Goal: Task Accomplishment & Management: Manage account settings

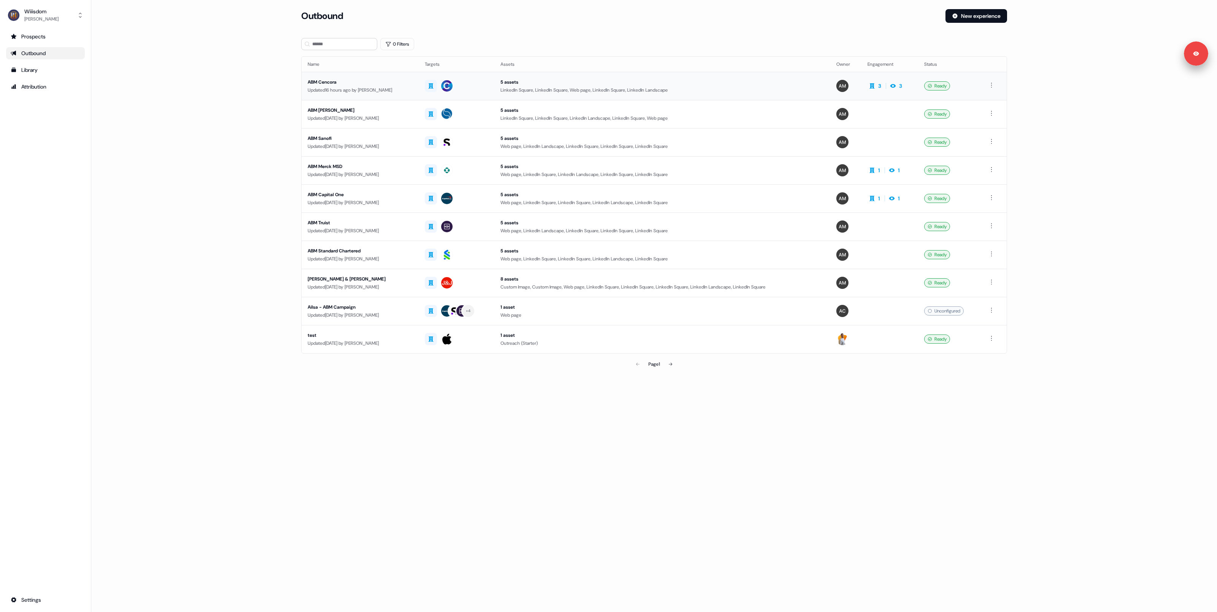
click at [342, 93] on div "Updated 16 hours ago by [PERSON_NAME]" at bounding box center [360, 90] width 105 height 8
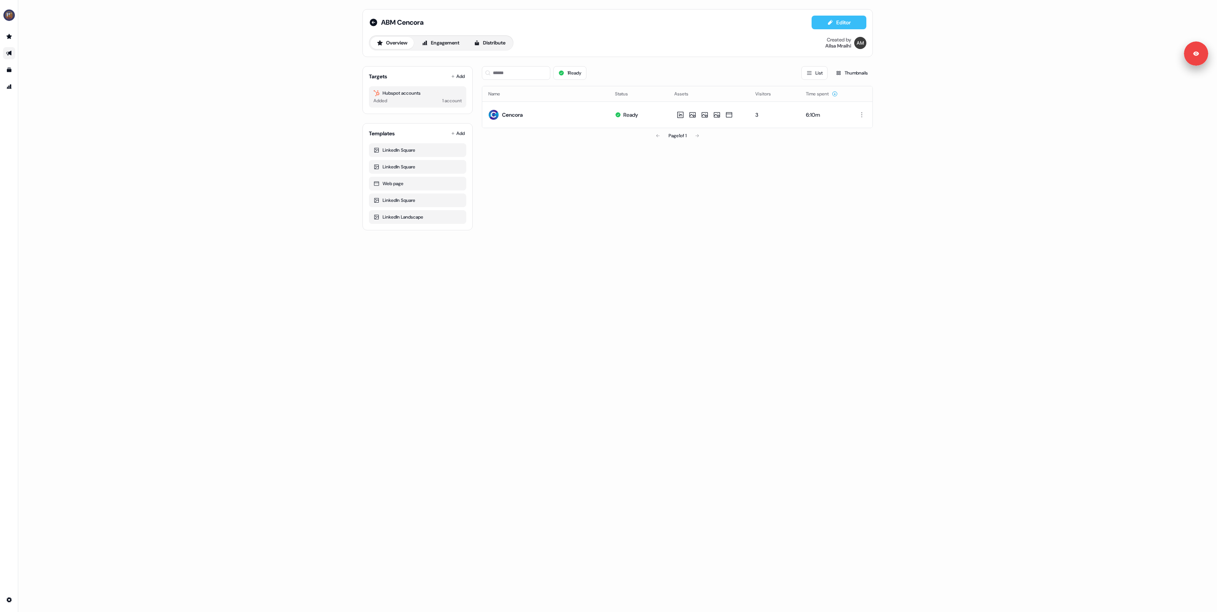
click at [845, 20] on button "Editor" at bounding box center [839, 23] width 55 height 14
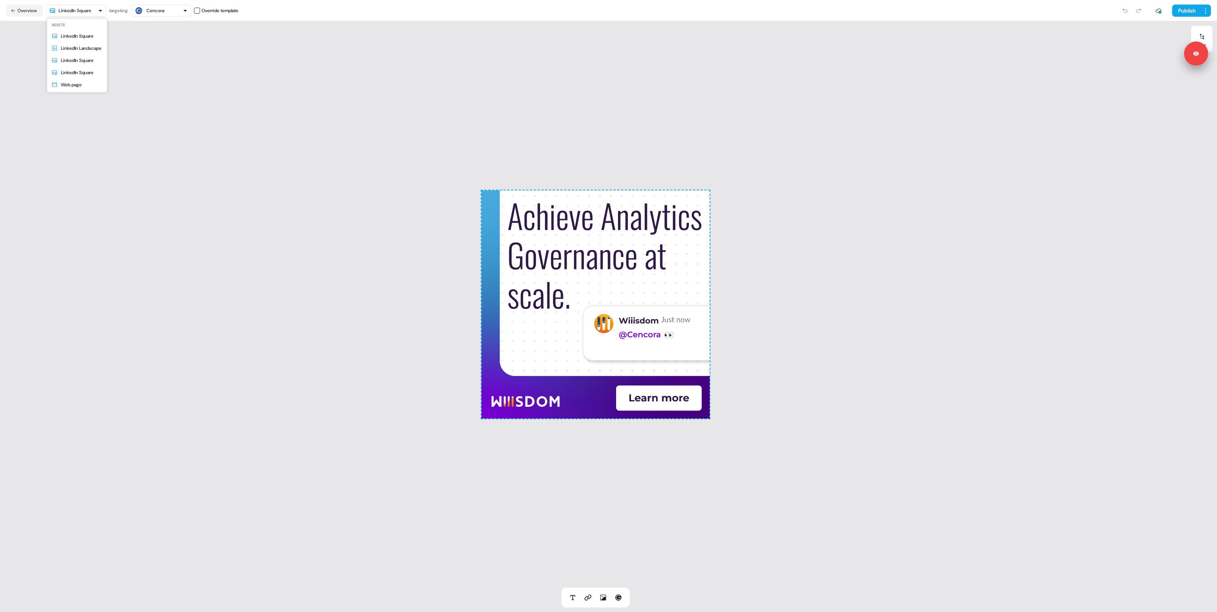
click at [100, 13] on html "Signed in as [PERSON_NAME] Sign out For the best experience switch devices to a…" at bounding box center [608, 306] width 1217 height 612
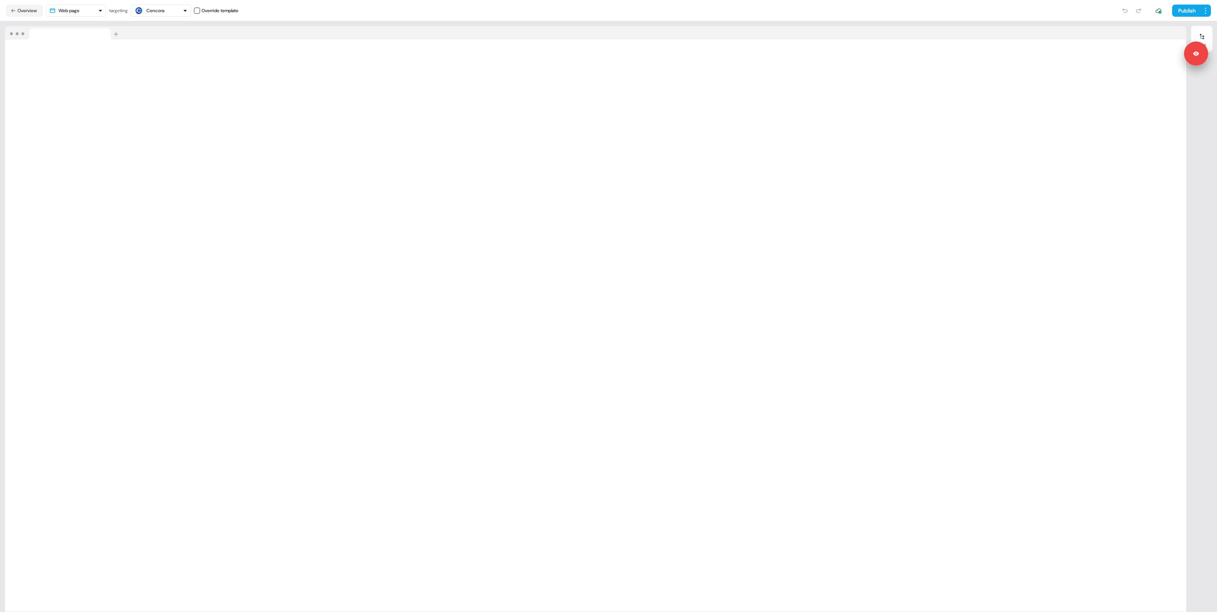
click at [92, 8] on html "Signed in as [PERSON_NAME] Sign out For the best experience switch devices to a…" at bounding box center [608, 306] width 1217 height 612
click at [25, 11] on html "Signed in as [PERSON_NAME] Sign out For the best experience switch devices to a…" at bounding box center [608, 306] width 1217 height 612
click at [1206, 13] on html "Signed in as [PERSON_NAME] Sign out For the best experience switch devices to a…" at bounding box center [608, 306] width 1217 height 612
click at [1047, 32] on html "Signed in as [PERSON_NAME] Sign out For the best experience switch devices to a…" at bounding box center [608, 306] width 1217 height 612
click at [1207, 34] on div at bounding box center [1202, 36] width 12 height 12
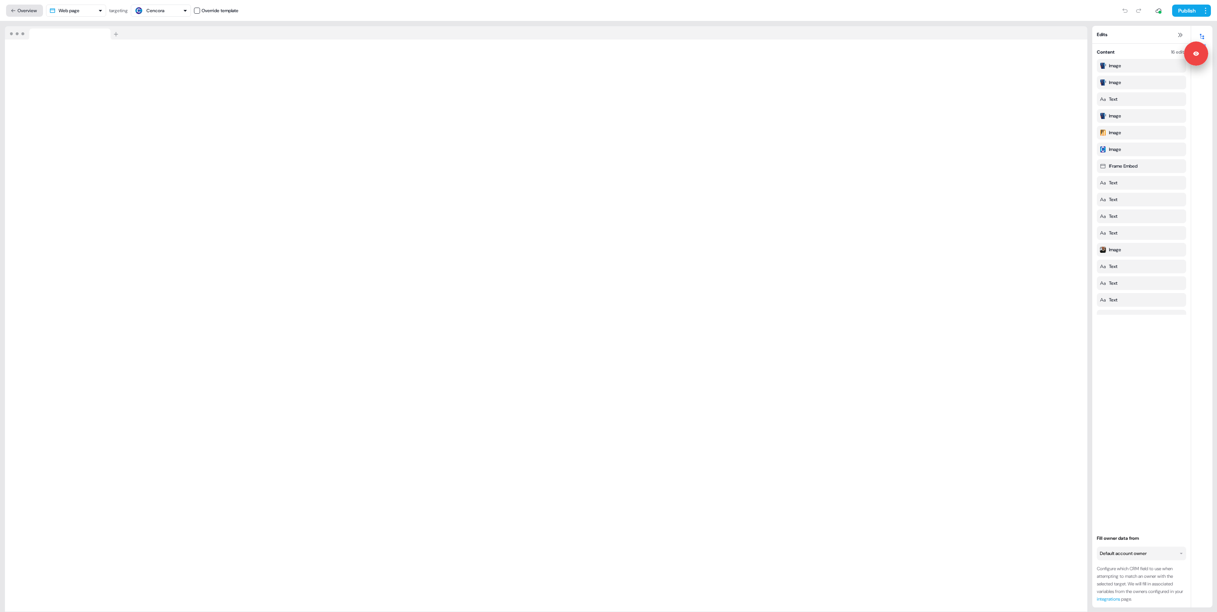
click at [31, 14] on button "Overview" at bounding box center [24, 11] width 37 height 12
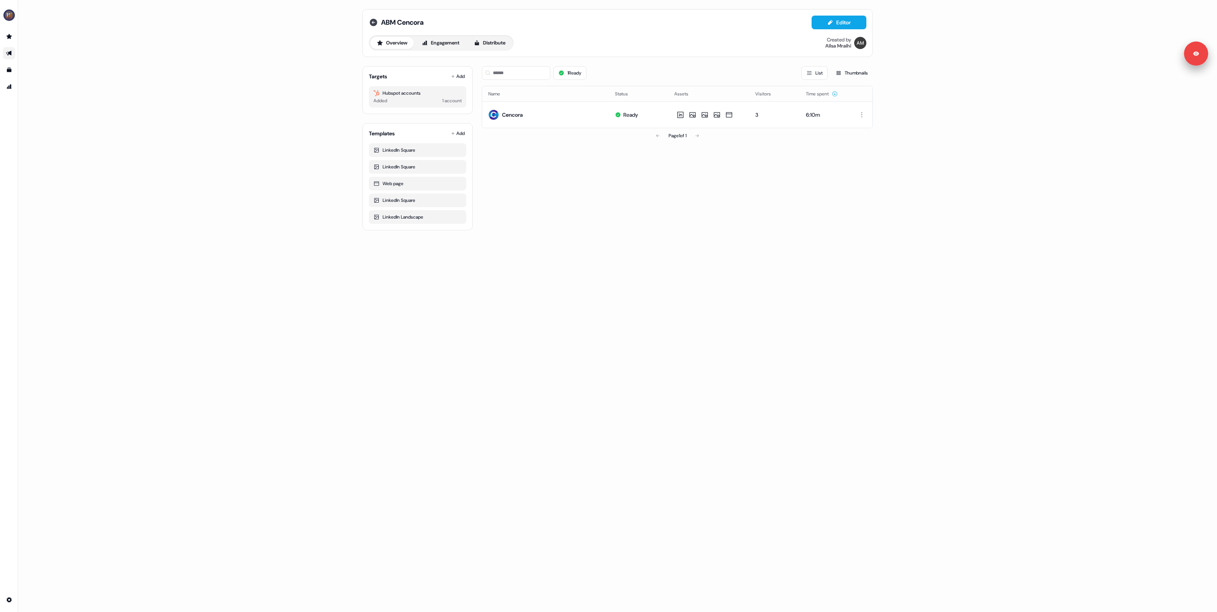
click at [372, 22] on icon at bounding box center [373, 22] width 9 height 9
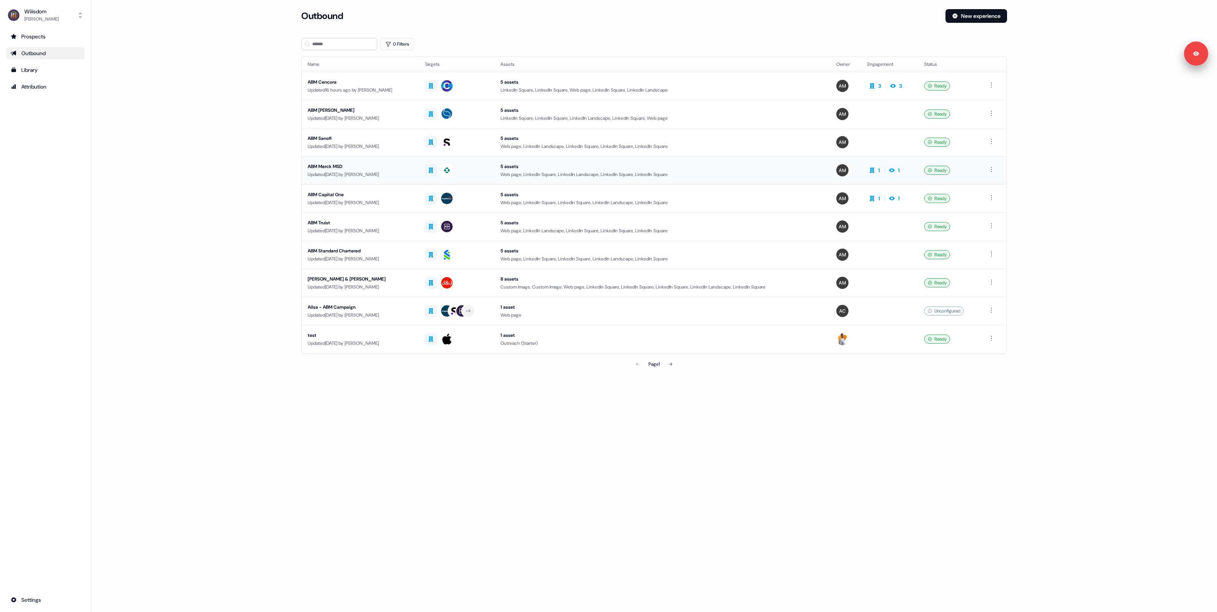
click at [329, 164] on div "ABM Merck MSD" at bounding box center [360, 167] width 105 height 8
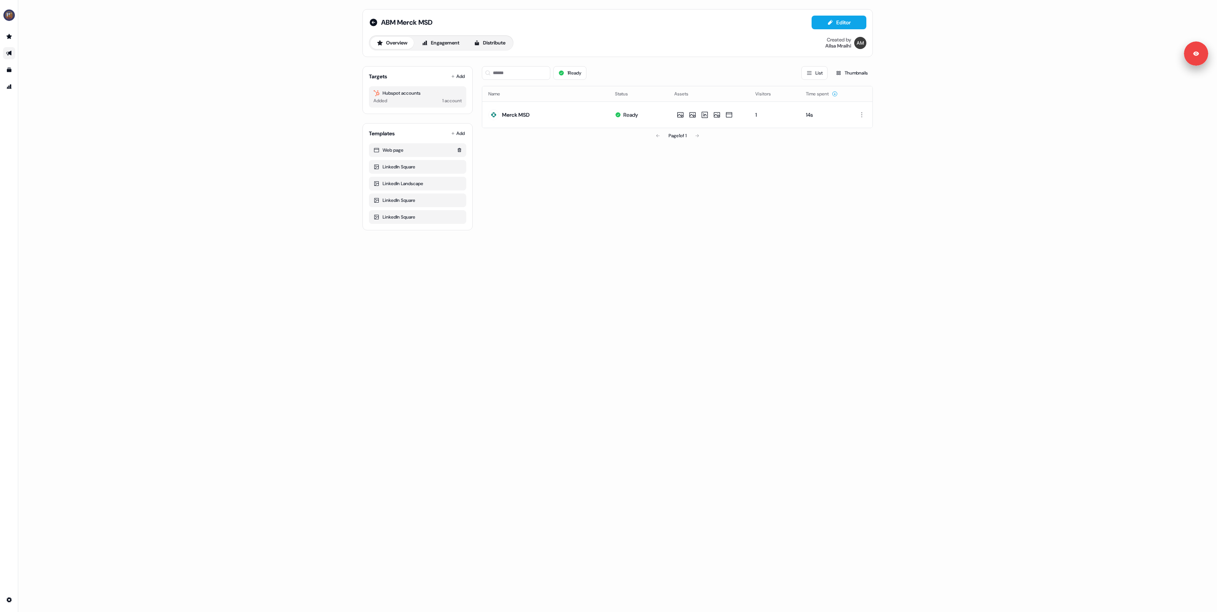
click at [410, 153] on div "Web page" at bounding box center [418, 150] width 88 height 8
click at [397, 151] on div "Web page" at bounding box center [418, 150] width 88 height 8
click at [842, 20] on button "Editor" at bounding box center [839, 23] width 55 height 14
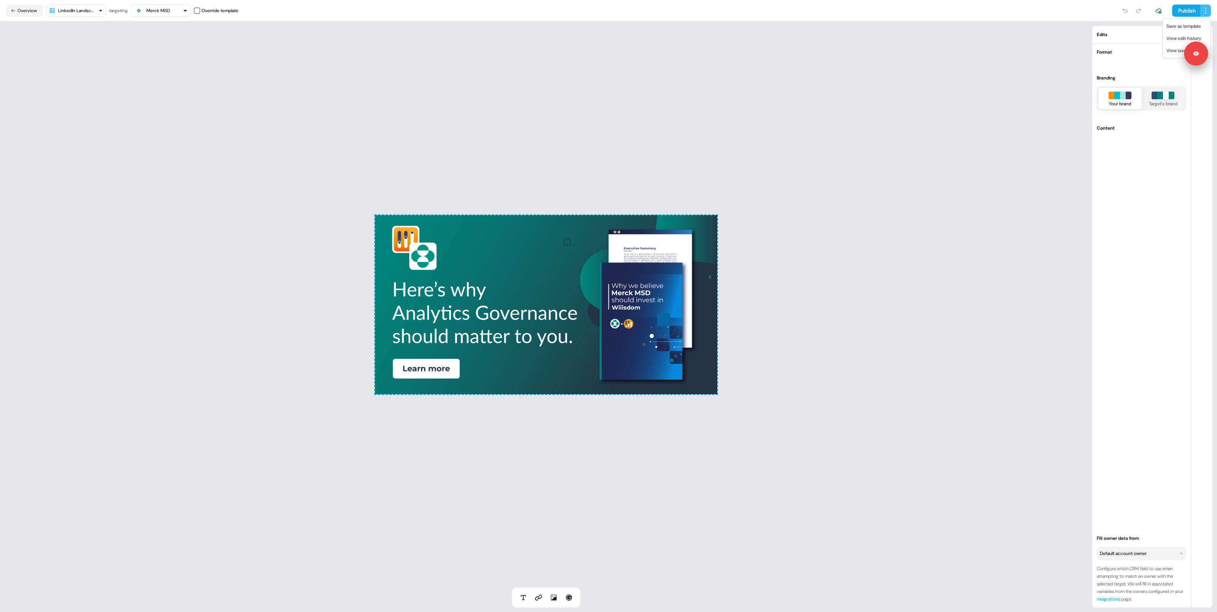
click at [1205, 9] on html "Signed in as [PERSON_NAME] Sign out For the best experience switch devices to a…" at bounding box center [608, 306] width 1217 height 612
click at [95, 8] on html "Signed in as [PERSON_NAME] Sign out For the best experience switch devices to a…" at bounding box center [608, 306] width 1217 height 612
click at [102, 8] on html "Signed in as [PERSON_NAME] Sign out For the best experience switch devices to a…" at bounding box center [608, 306] width 1217 height 612
type input "***"
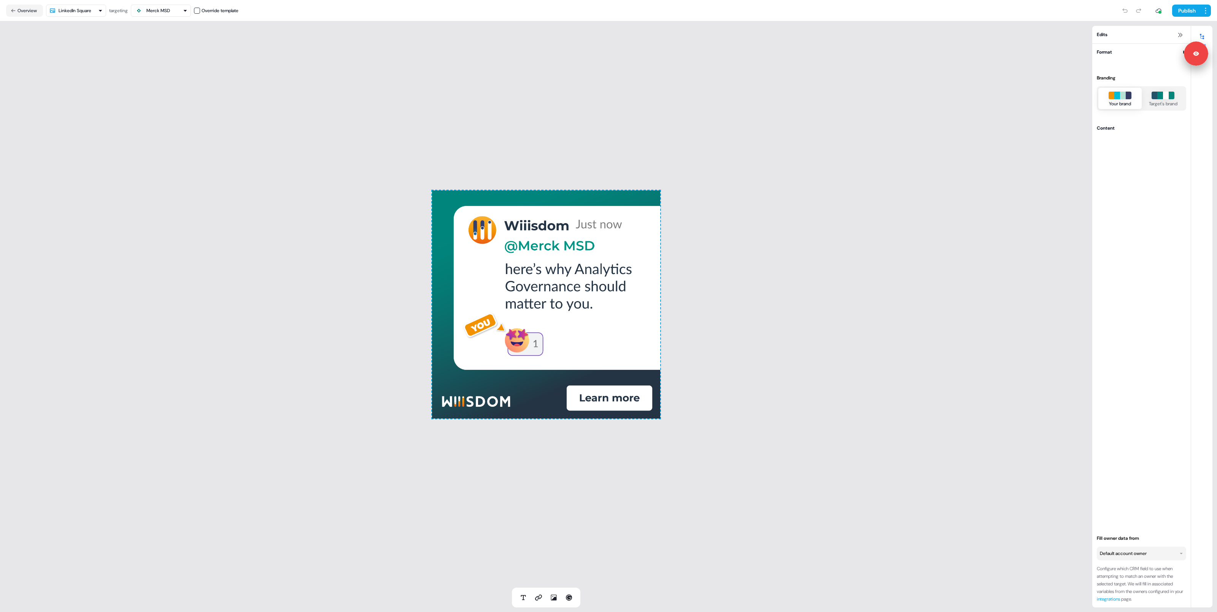
click at [88, 13] on html "Signed in as [PERSON_NAME] Sign out For the best experience switch devices to a…" at bounding box center [608, 306] width 1217 height 612
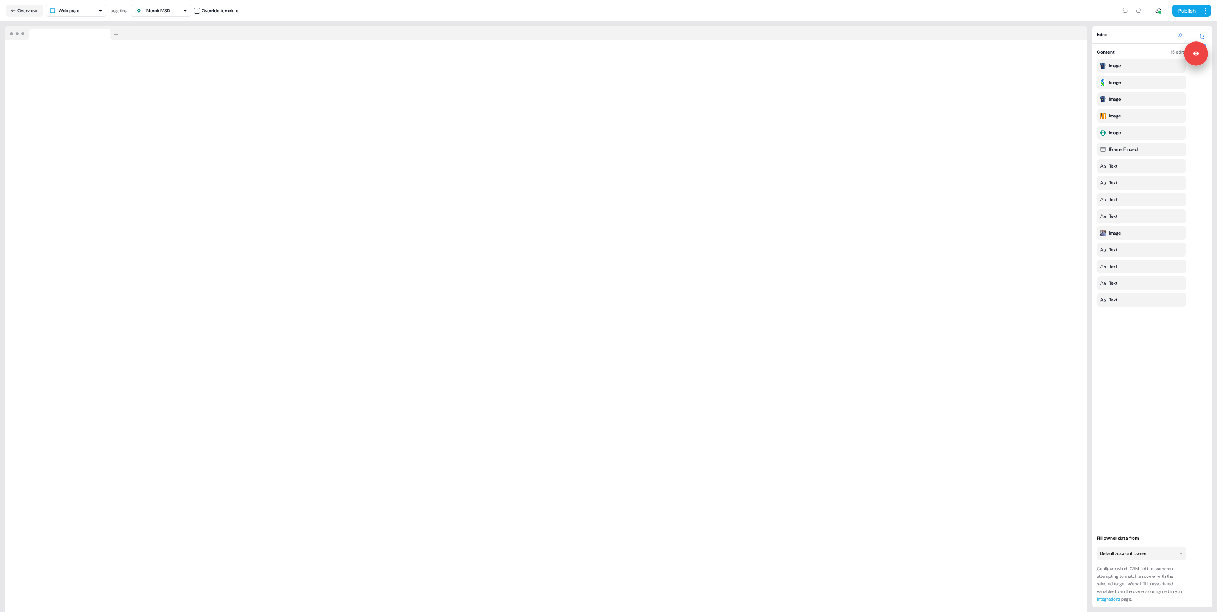
click at [1178, 34] on icon at bounding box center [1180, 35] width 6 height 6
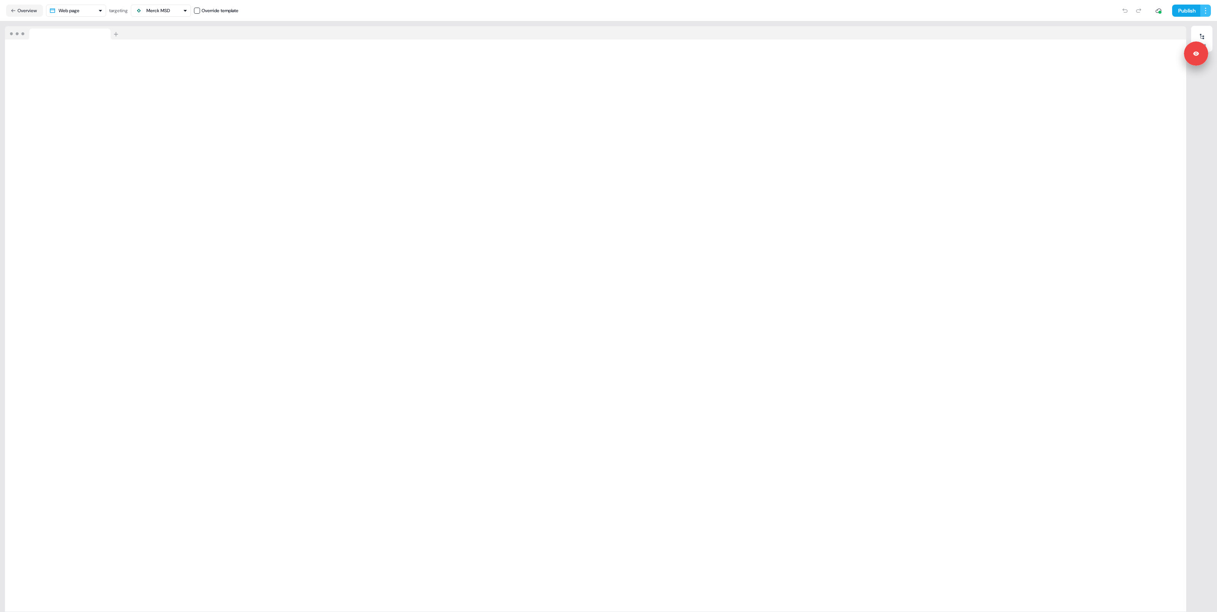
click at [1207, 10] on html "Signed in as [PERSON_NAME] Sign out For the best experience switch devices to a…" at bounding box center [608, 306] width 1217 height 612
drag, startPoint x: 1193, startPoint y: 55, endPoint x: 1126, endPoint y: 176, distance: 138.4
click at [1125, 179] on html "Signed in as [PERSON_NAME] Sign out For the best experience switch devices to a…" at bounding box center [608, 306] width 1217 height 612
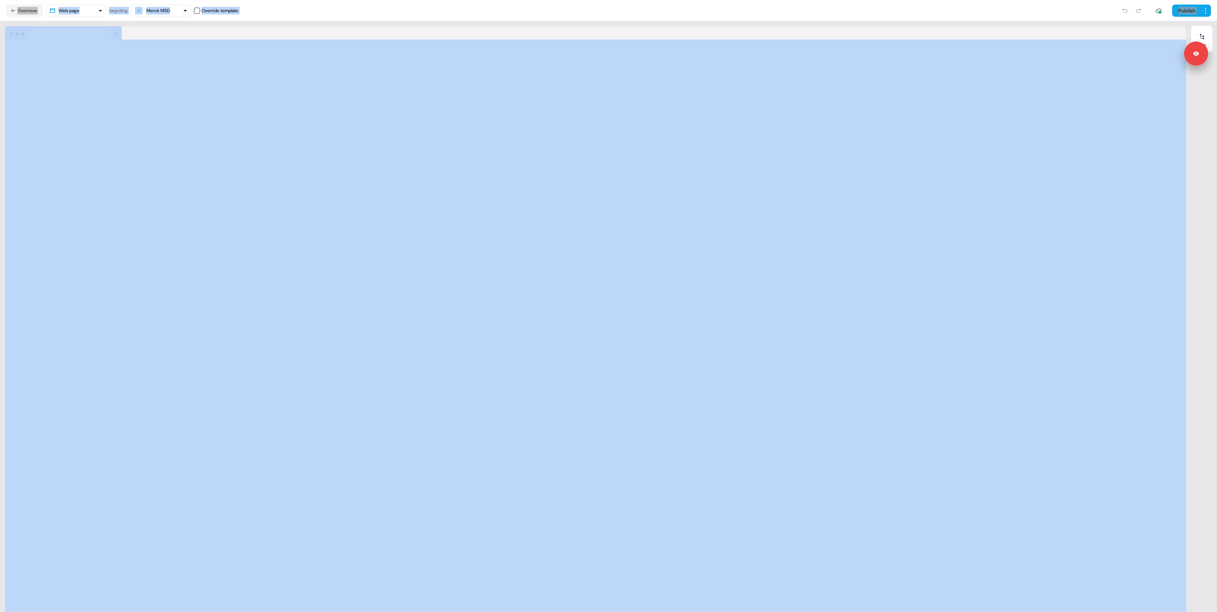
click at [191, 32] on div at bounding box center [595, 33] width 1181 height 14
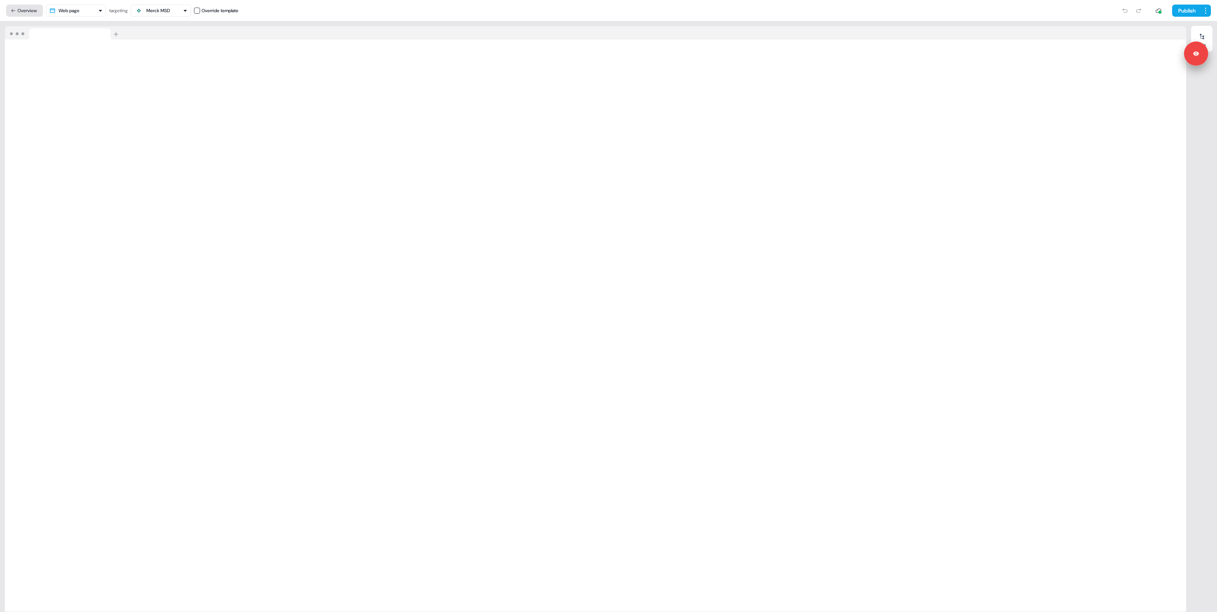
click at [27, 10] on button "Overview" at bounding box center [24, 11] width 37 height 12
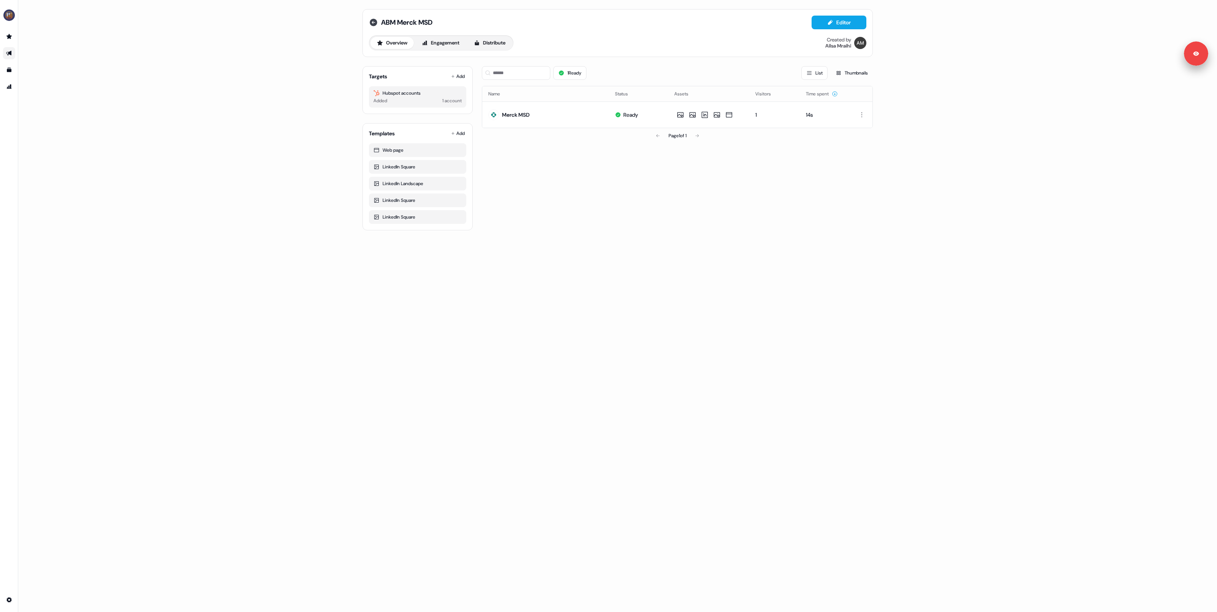
click at [376, 24] on icon at bounding box center [374, 23] width 8 height 8
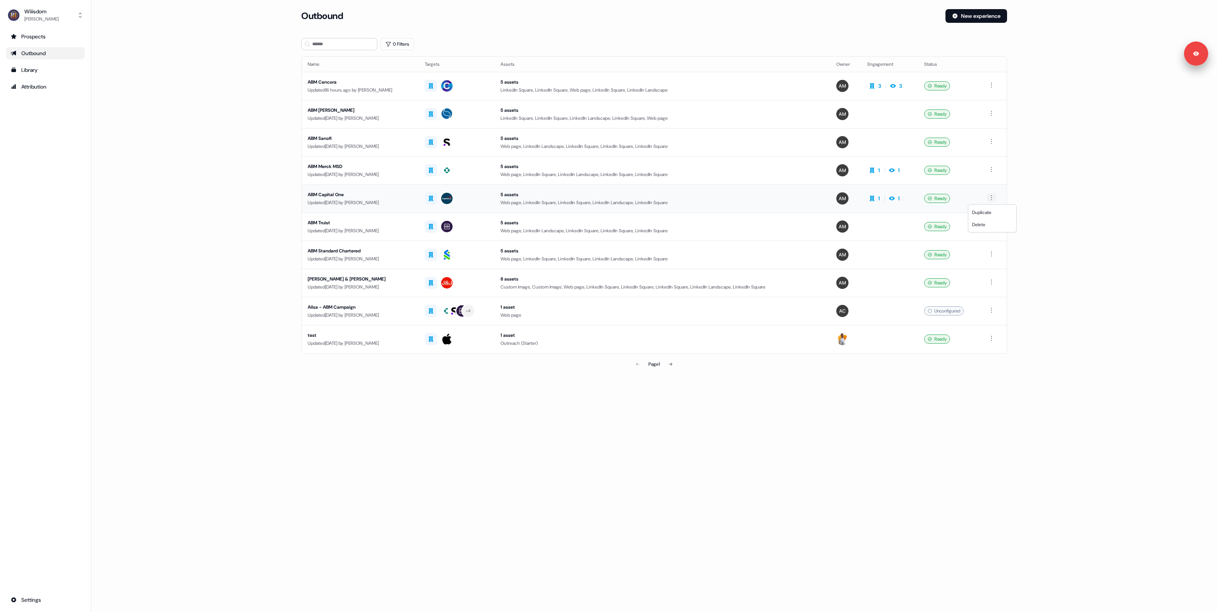
click at [992, 200] on html "Signed in as [PERSON_NAME] Sign out For the best experience switch devices to a…" at bounding box center [608, 306] width 1217 height 612
click at [653, 204] on html "Signed in as [PERSON_NAME] Sign out For the best experience switch devices to a…" at bounding box center [608, 306] width 1217 height 612
click at [653, 204] on div "Web page, LinkedIn Square, LinkedIn Square, LinkedIn Landscape, LinkedIn Square" at bounding box center [663, 203] width 324 height 8
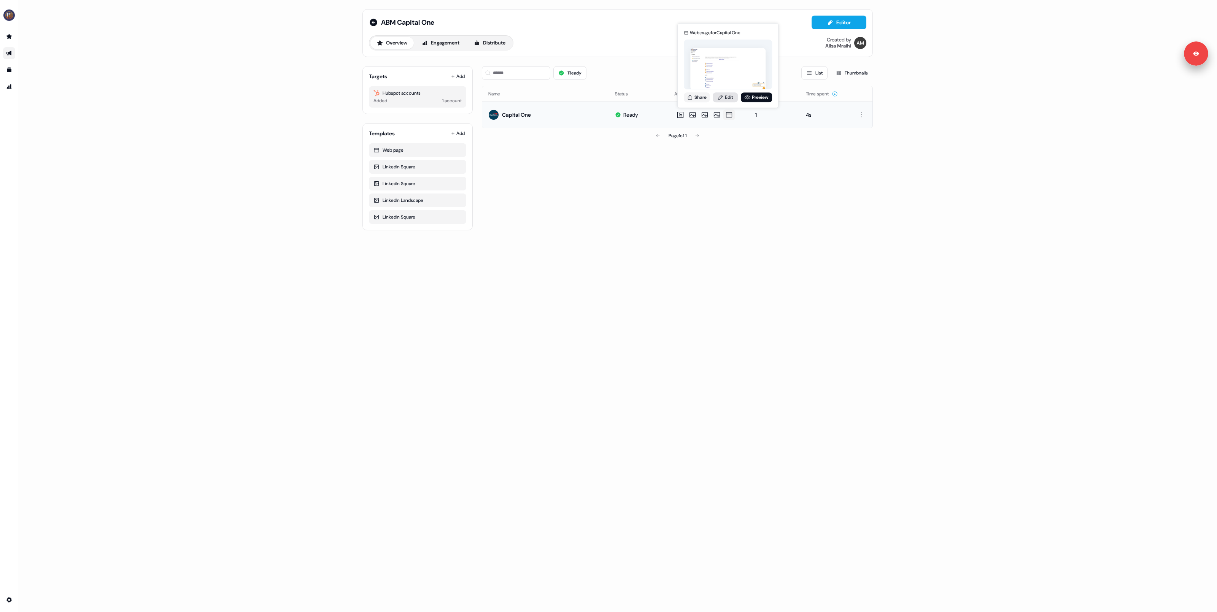
click at [727, 101] on link "Edit" at bounding box center [725, 97] width 25 height 10
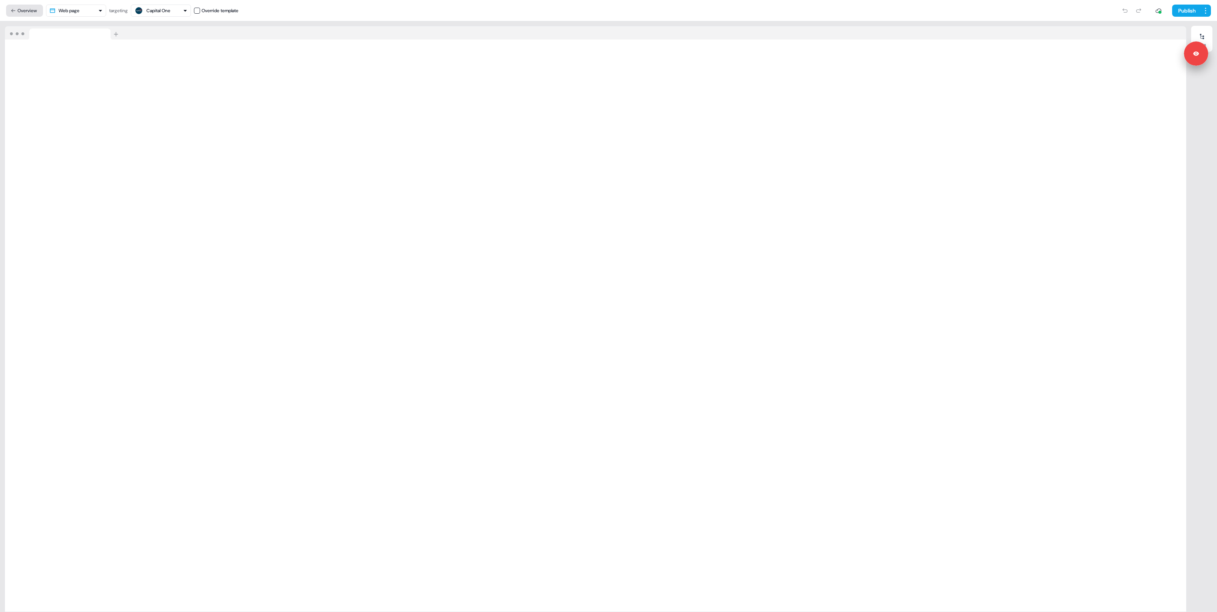
click at [16, 13] on button "Overview" at bounding box center [24, 11] width 37 height 12
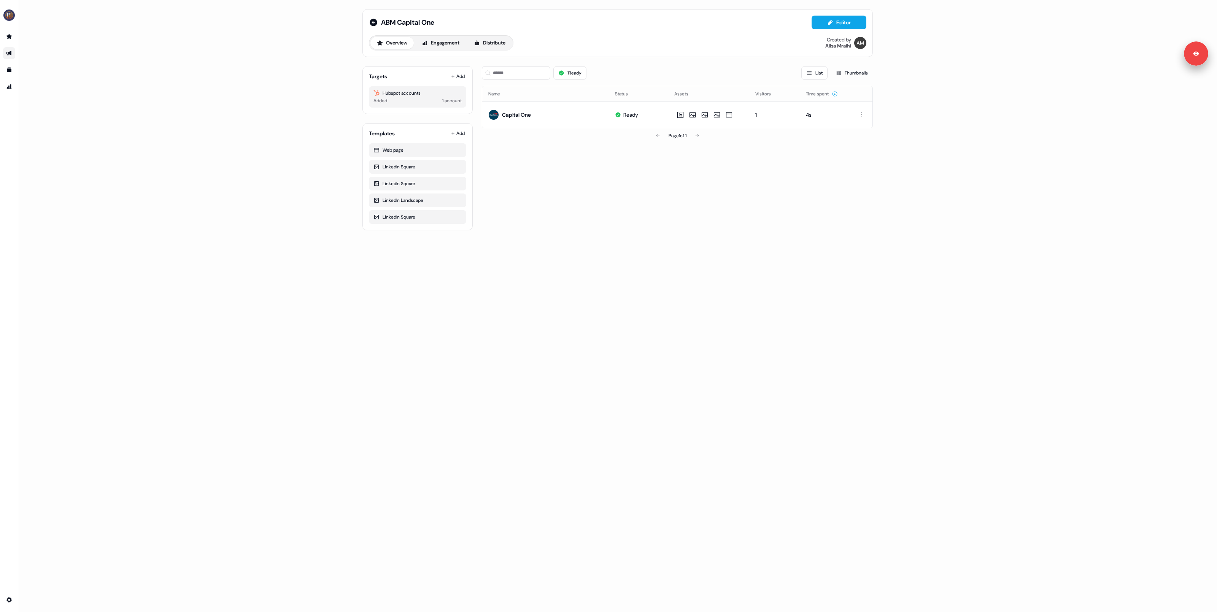
click at [6, 54] on icon "Go to outbound experience" at bounding box center [9, 53] width 6 height 6
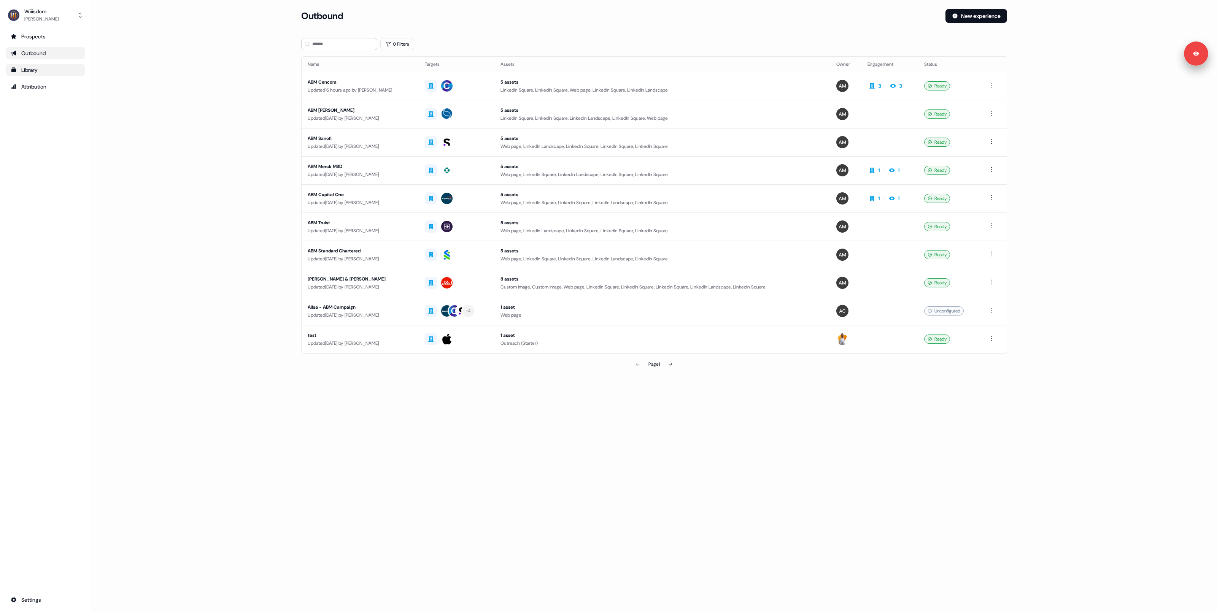
click at [26, 67] on div "Library" at bounding box center [46, 70] width 70 height 8
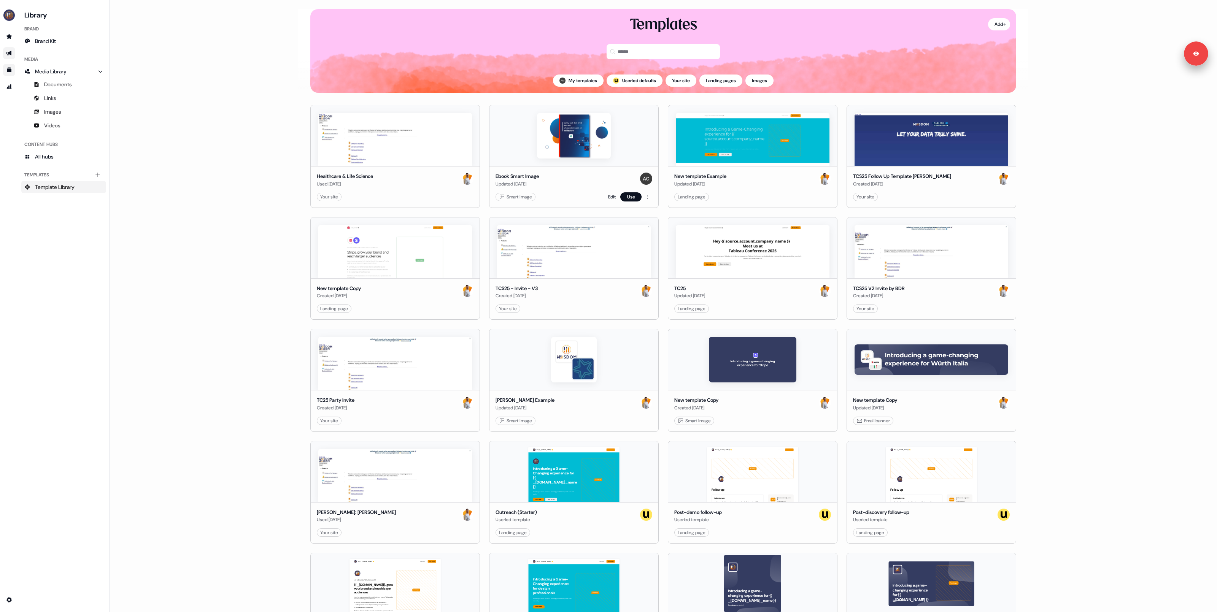
click at [611, 197] on link "Edit" at bounding box center [612, 197] width 8 height 8
click at [609, 197] on link "Edit" at bounding box center [612, 197] width 8 height 8
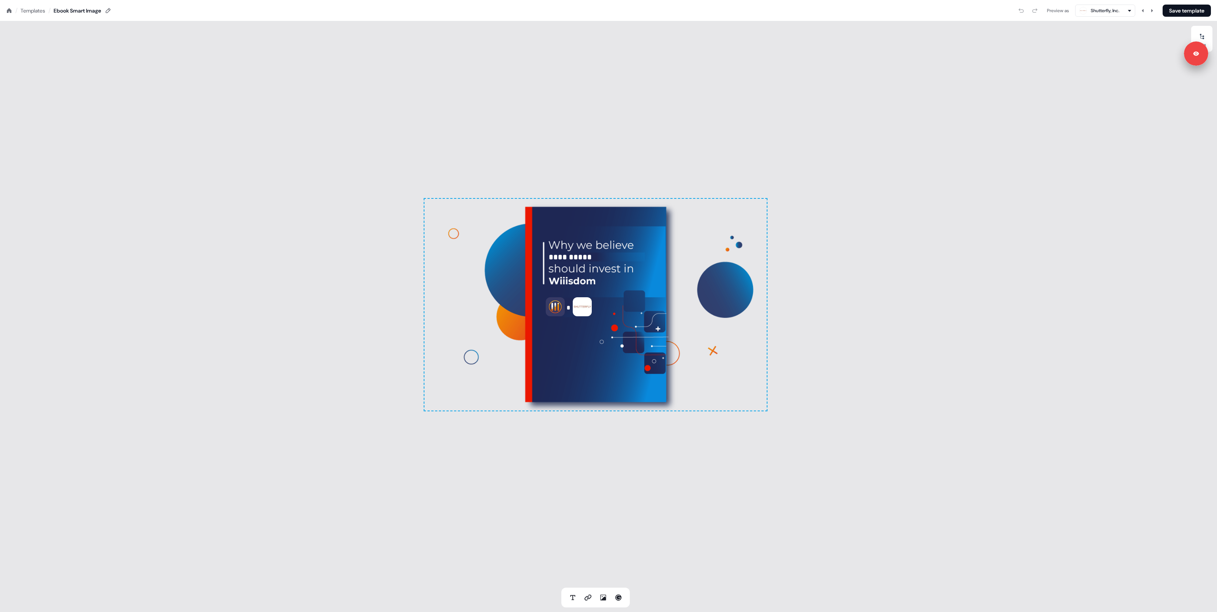
click at [27, 11] on div "Templates" at bounding box center [33, 11] width 25 height 8
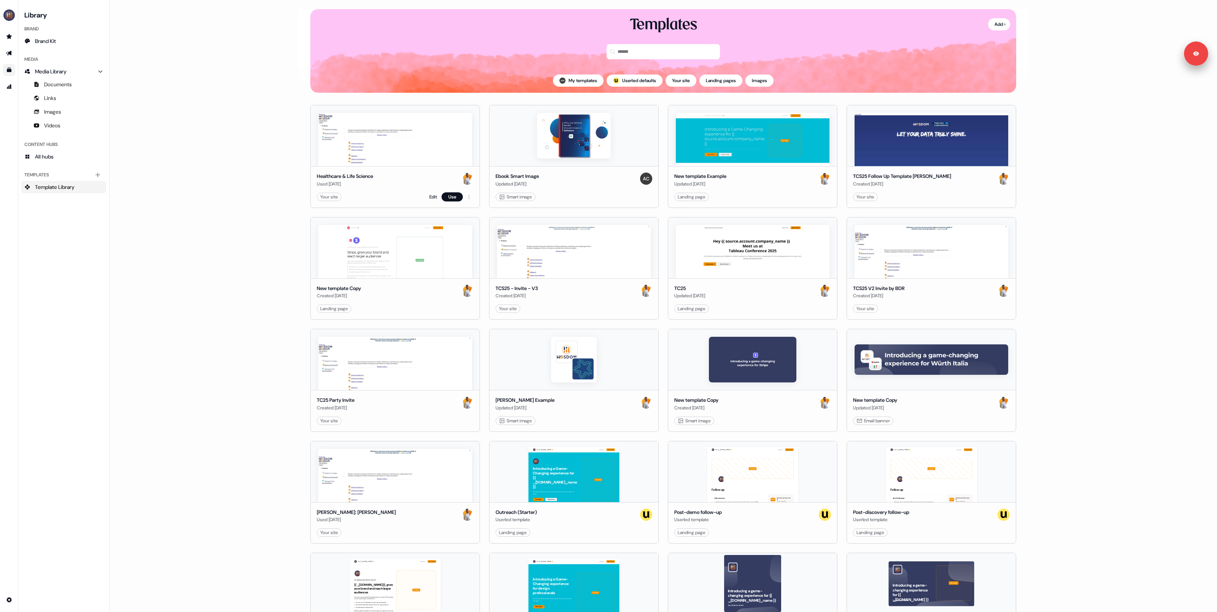
click at [427, 196] on div "Your site Edit Use" at bounding box center [395, 196] width 157 height 9
click at [434, 198] on link "Edit" at bounding box center [433, 197] width 8 height 8
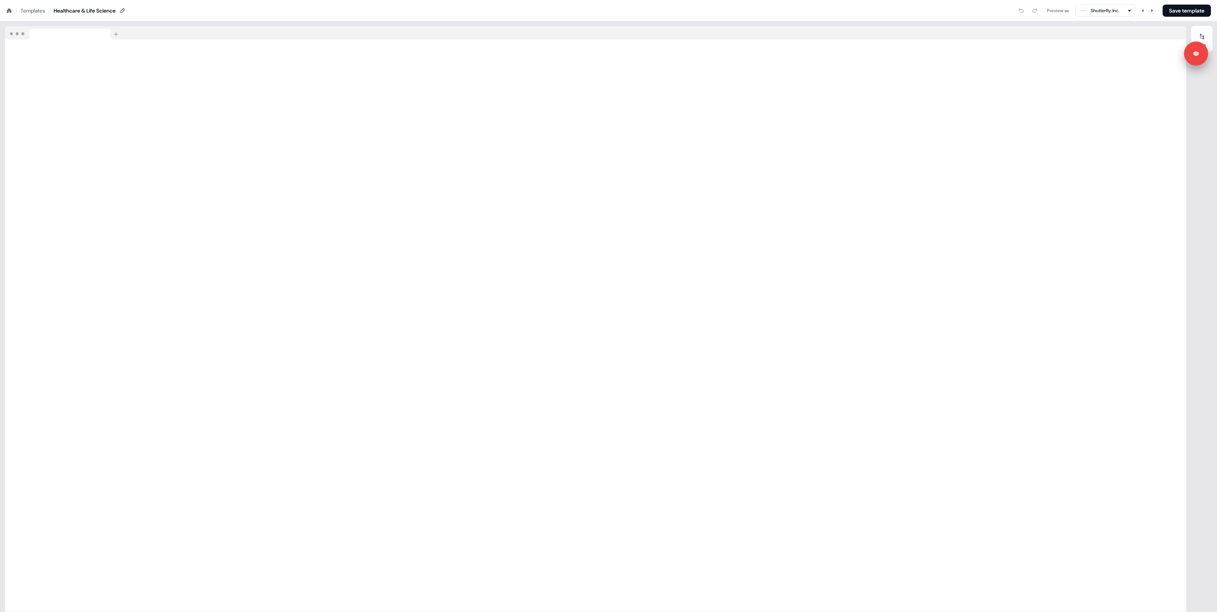
click at [10, 12] on icon at bounding box center [9, 10] width 5 height 5
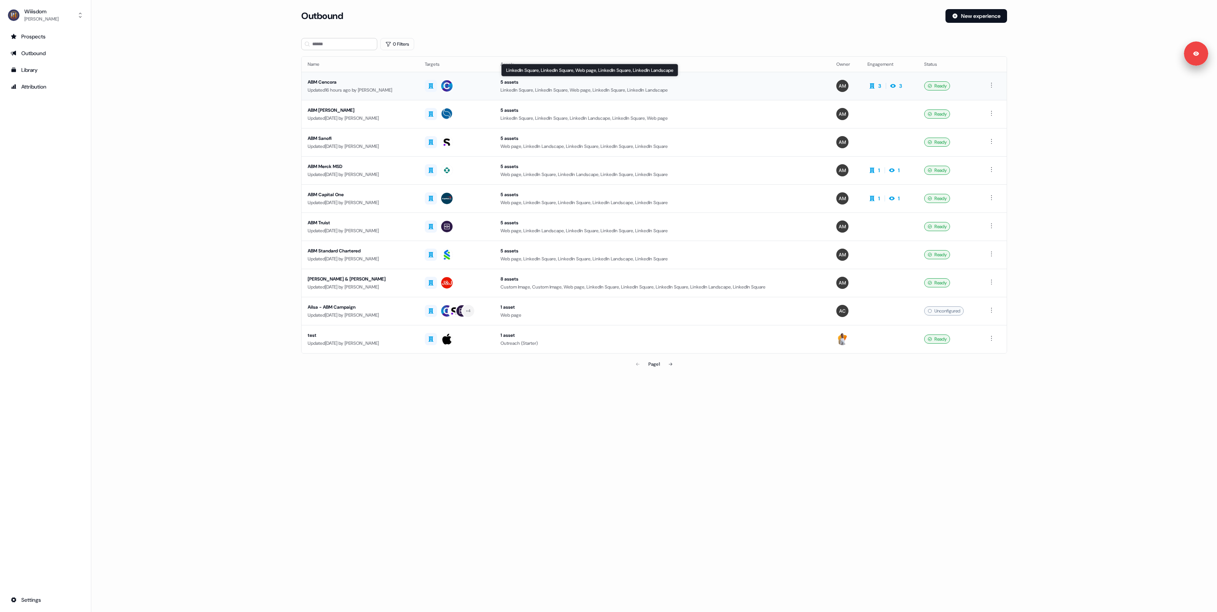
click at [680, 89] on div "LinkedIn Square, LinkedIn Square, Web page, LinkedIn Square, LinkedIn Landscape" at bounding box center [663, 90] width 324 height 8
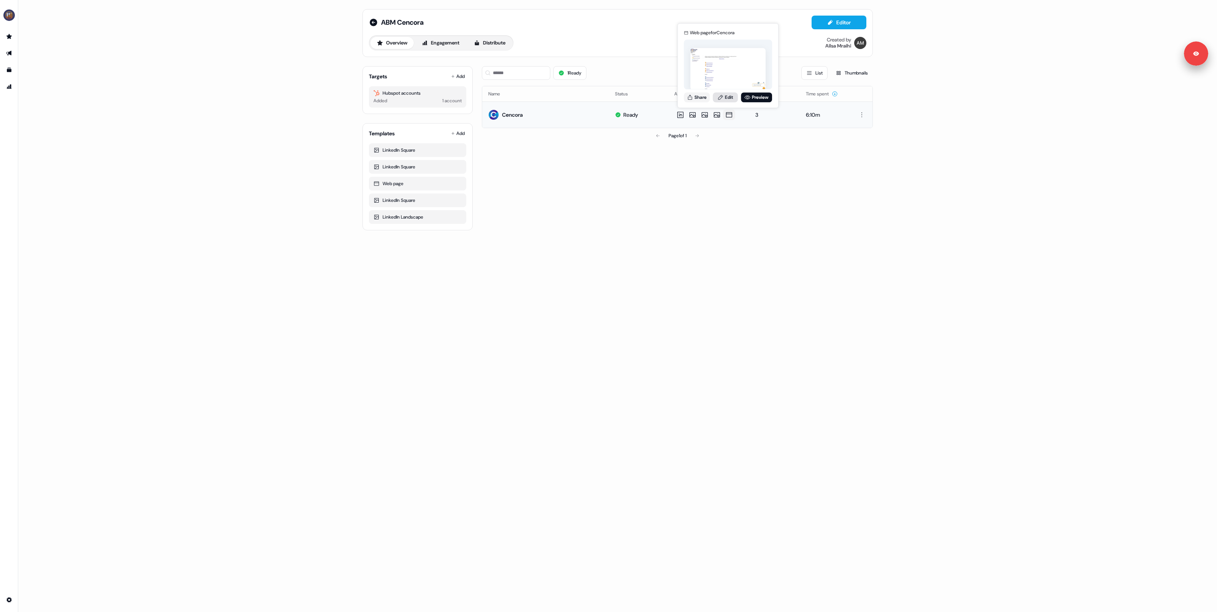
click at [728, 99] on link "Edit" at bounding box center [725, 97] width 25 height 10
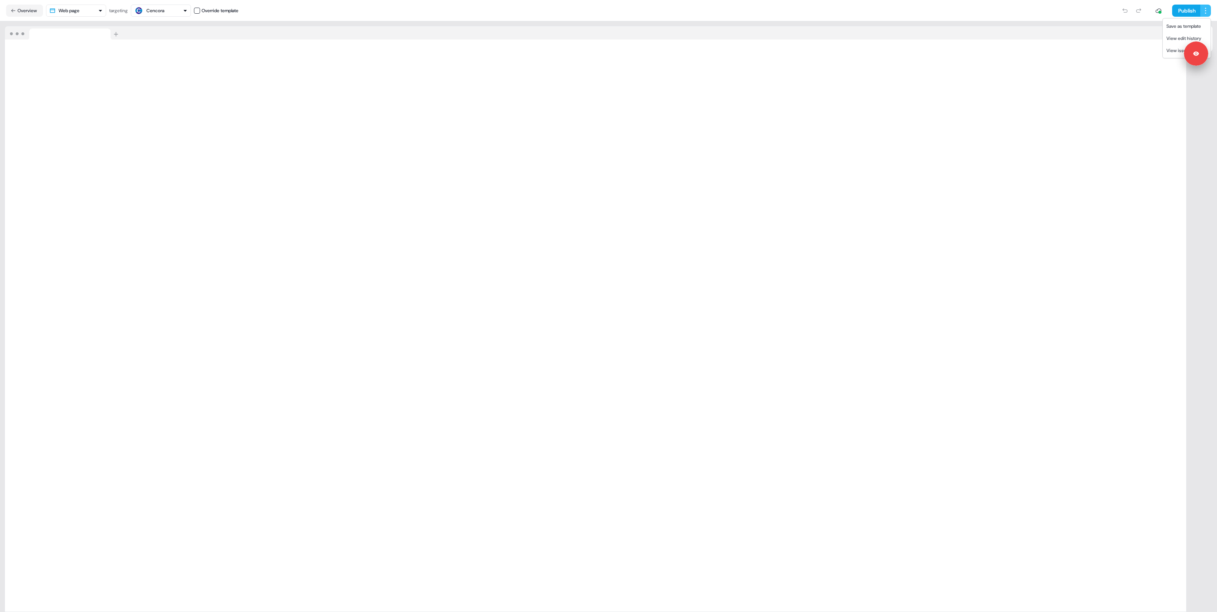
click at [1210, 13] on html "Signed in as [PERSON_NAME] Sign out For the best experience switch devices to a…" at bounding box center [608, 306] width 1217 height 612
click at [29, 8] on html "Signed in as [PERSON_NAME] Sign out For the best experience switch devices to a…" at bounding box center [608, 306] width 1217 height 612
click at [29, 9] on button "Overview" at bounding box center [24, 11] width 37 height 12
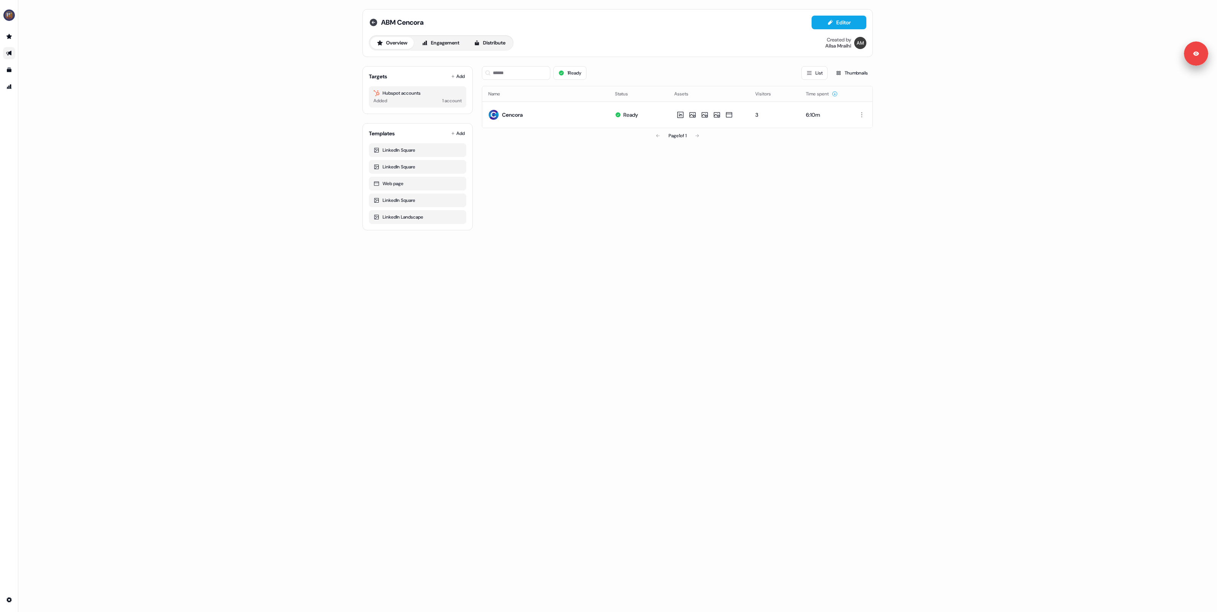
click at [375, 25] on icon at bounding box center [374, 23] width 8 height 8
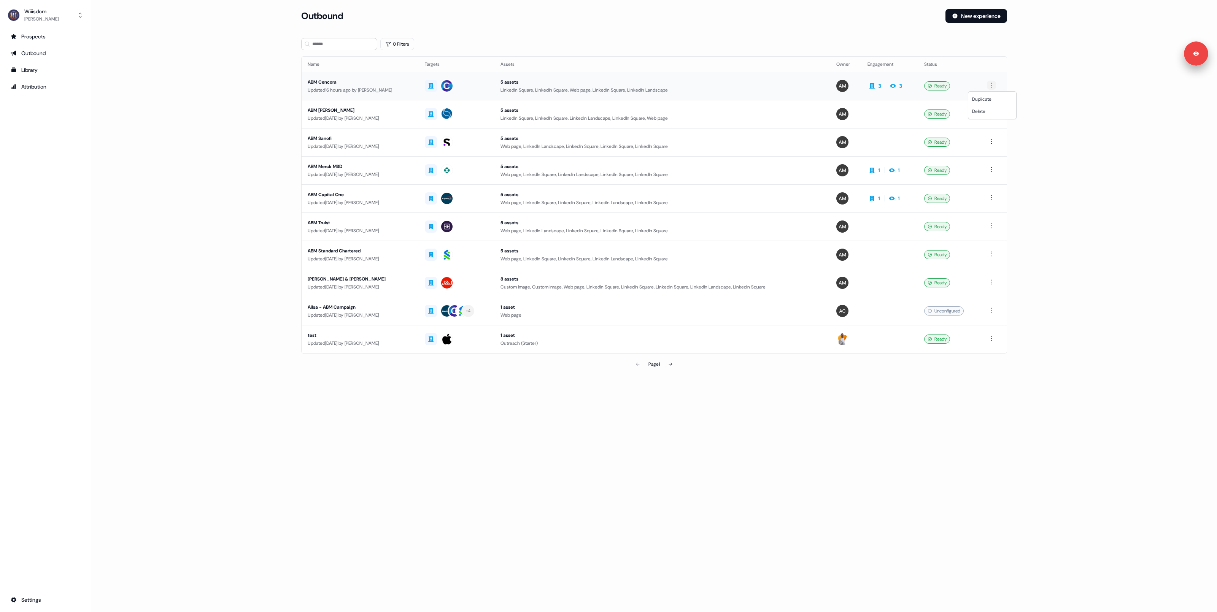
click at [992, 87] on html "Signed in as [PERSON_NAME] Sign out For the best experience switch devices to a…" at bounding box center [608, 306] width 1217 height 612
click at [743, 87] on html "Signed in as [PERSON_NAME] Sign out For the best experience switch devices to a…" at bounding box center [608, 306] width 1217 height 612
click at [658, 97] on td "5 assets LinkedIn Square, LinkedIn Square, Web page, LinkedIn Square, LinkedIn …" at bounding box center [662, 86] width 336 height 28
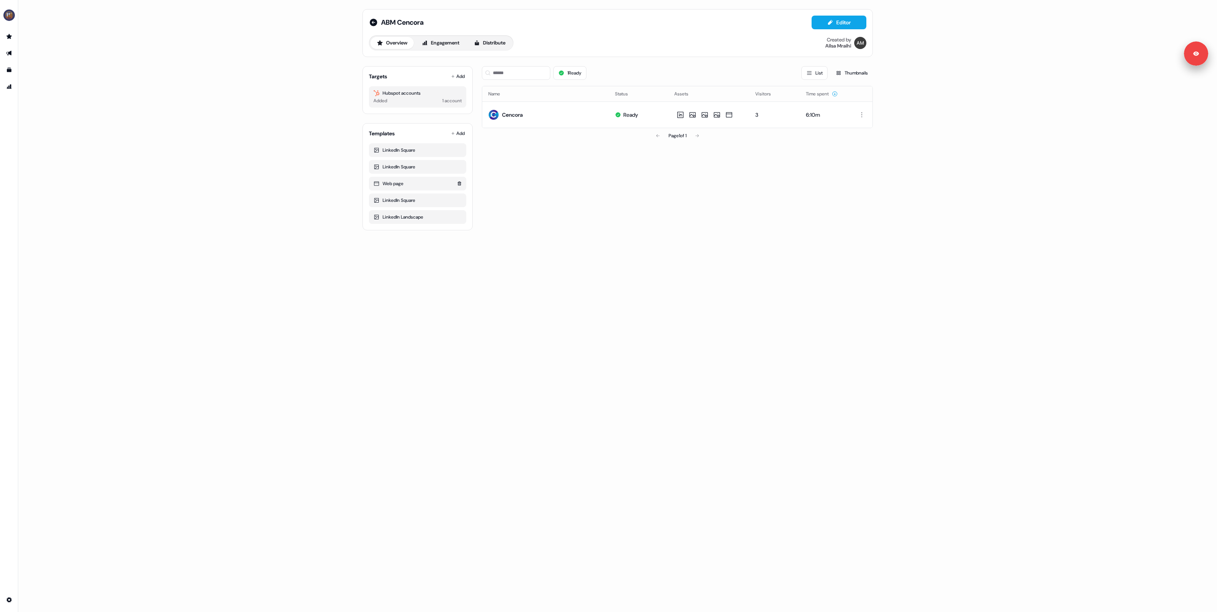
click at [397, 181] on div "Web page" at bounding box center [418, 184] width 88 height 8
click at [729, 94] on link "Edit" at bounding box center [725, 97] width 25 height 10
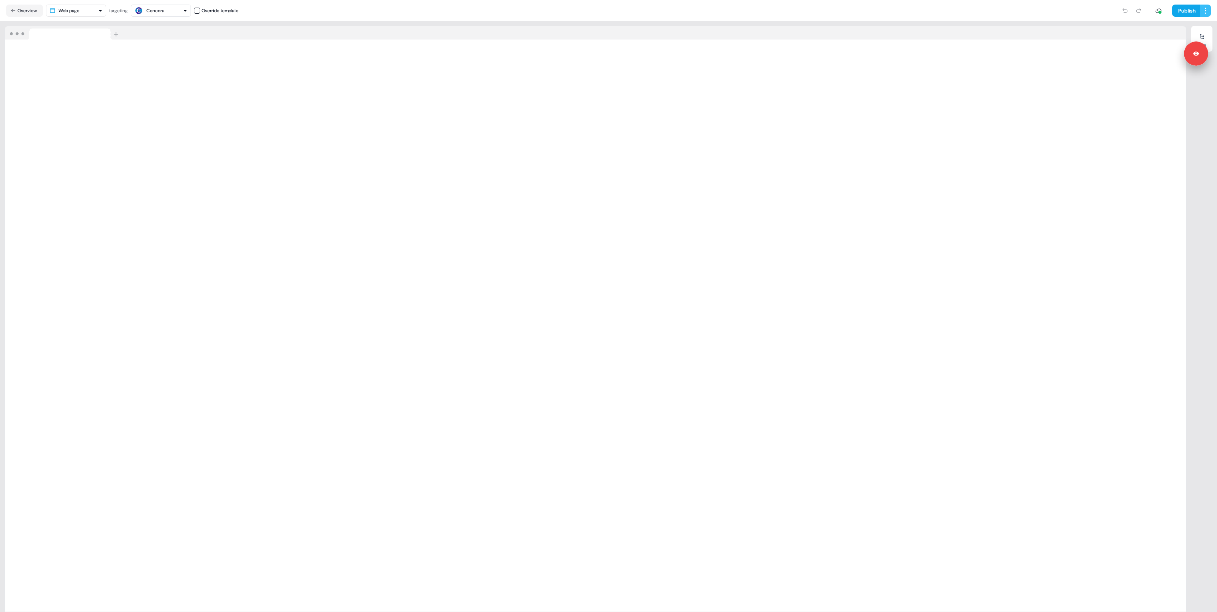
click at [1208, 13] on html "Signed in as [PERSON_NAME] Sign out For the best experience switch devices to a…" at bounding box center [608, 306] width 1217 height 612
click at [1192, 50] on div "View issues" at bounding box center [1186, 51] width 45 height 12
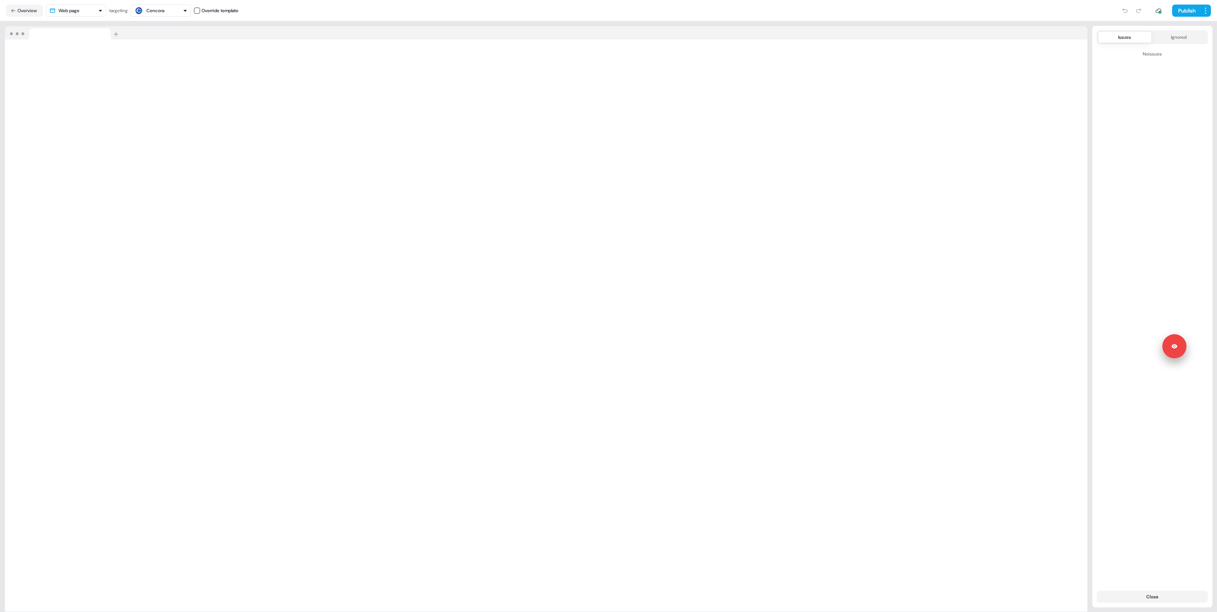
click at [1130, 420] on div "Issues Ignored No issues Close" at bounding box center [1152, 316] width 120 height 573
click at [1139, 416] on div "Issues Ignored No issues Close" at bounding box center [1152, 316] width 120 height 573
click at [29, 10] on button "Overview" at bounding box center [24, 11] width 37 height 12
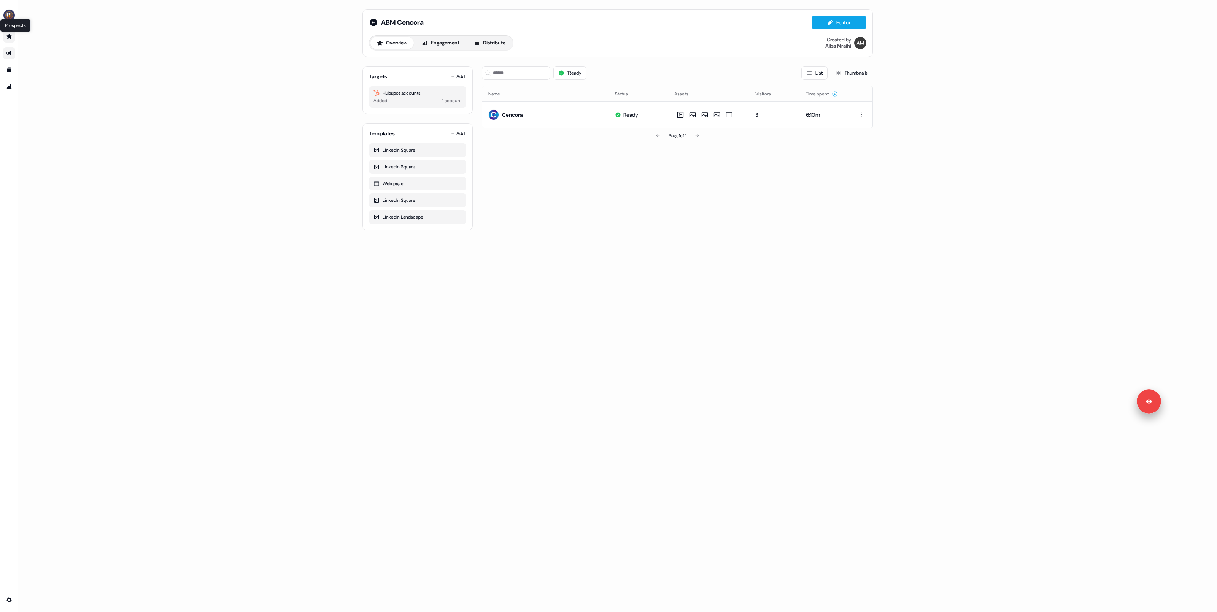
click at [10, 36] on icon "Go to prospects" at bounding box center [8, 36] width 5 height 5
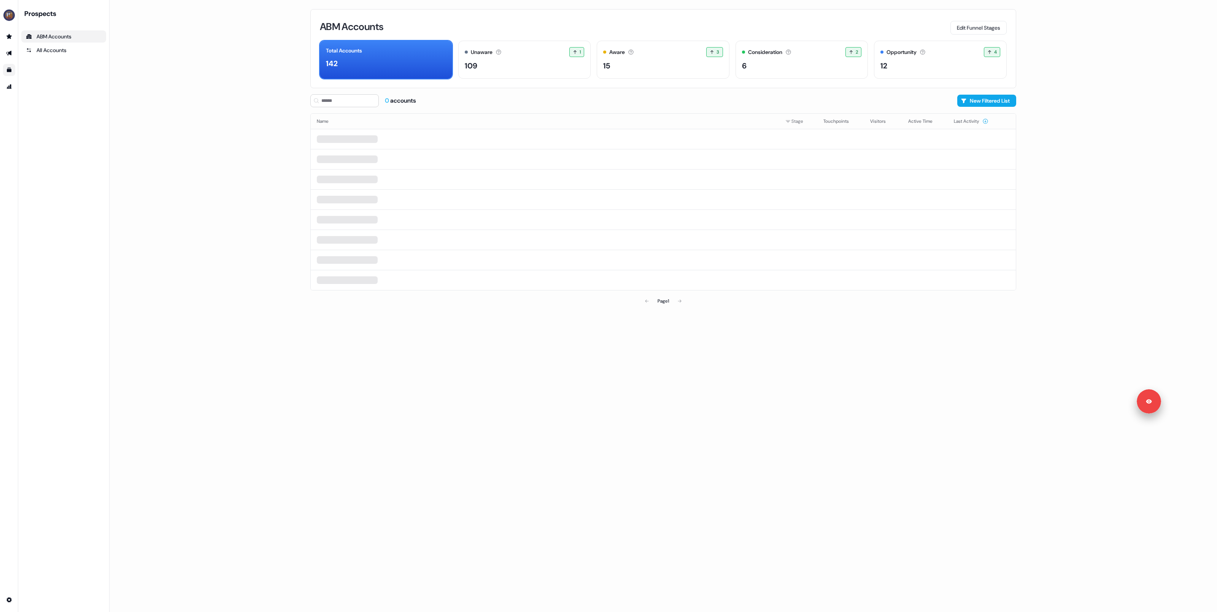
click at [10, 70] on icon "Go to templates" at bounding box center [9, 70] width 5 height 5
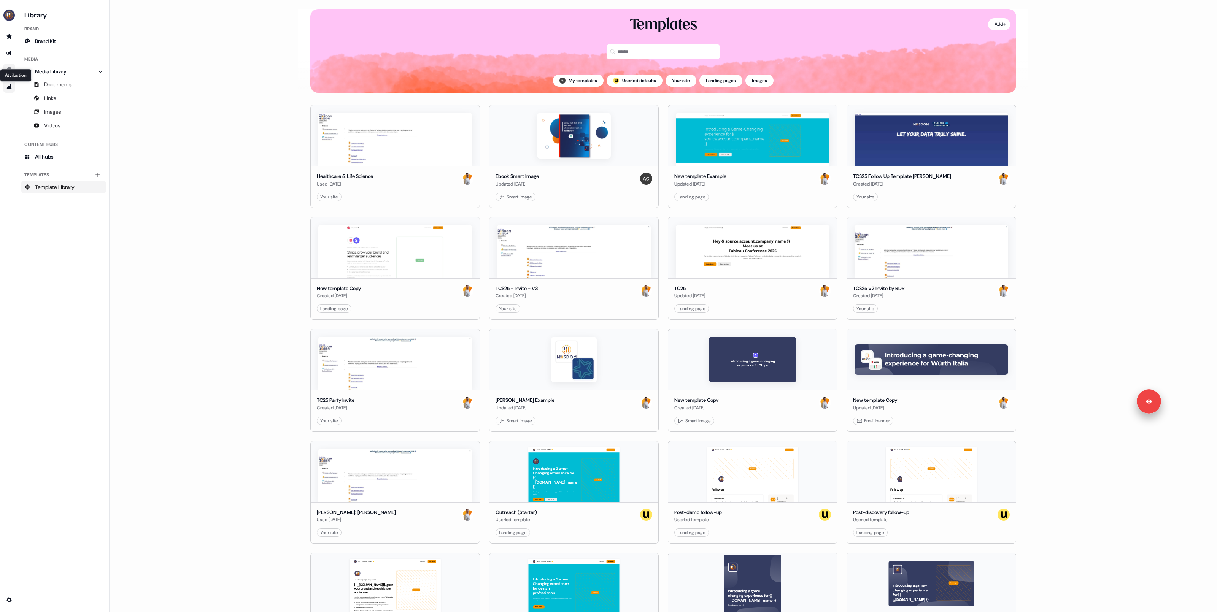
click at [10, 89] on icon "Go to attribution" at bounding box center [9, 87] width 6 height 6
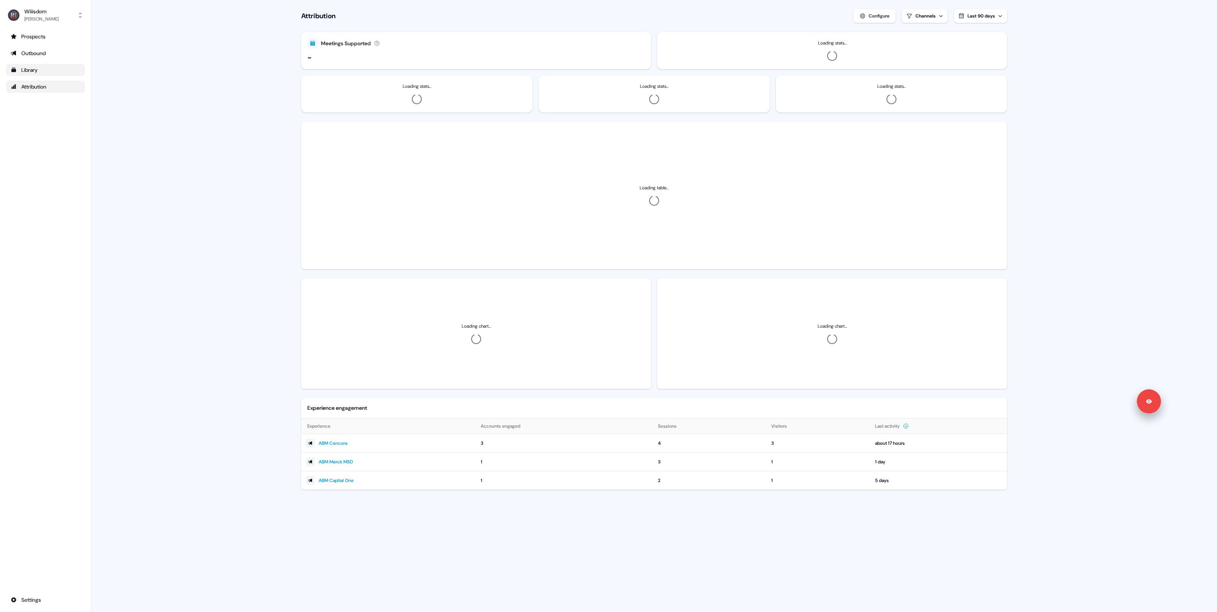
click at [29, 72] on div "Library" at bounding box center [46, 70] width 70 height 8
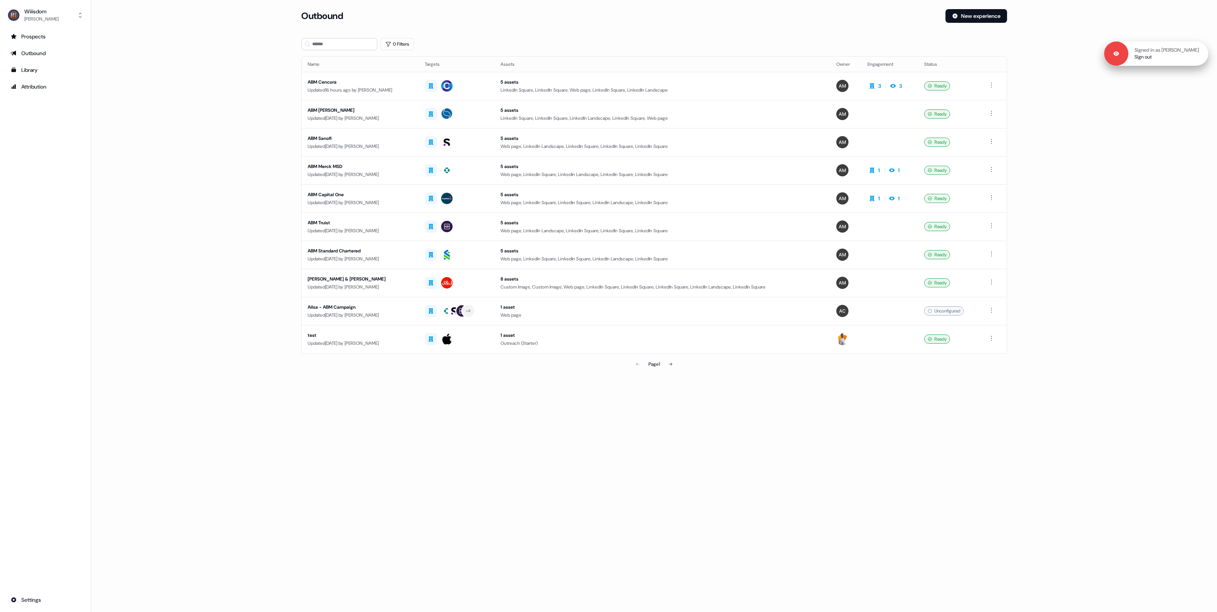
click at [1186, 50] on p "Signed in as [PERSON_NAME]" at bounding box center [1167, 50] width 65 height 7
click at [1152, 59] on link "Sign out" at bounding box center [1143, 57] width 17 height 7
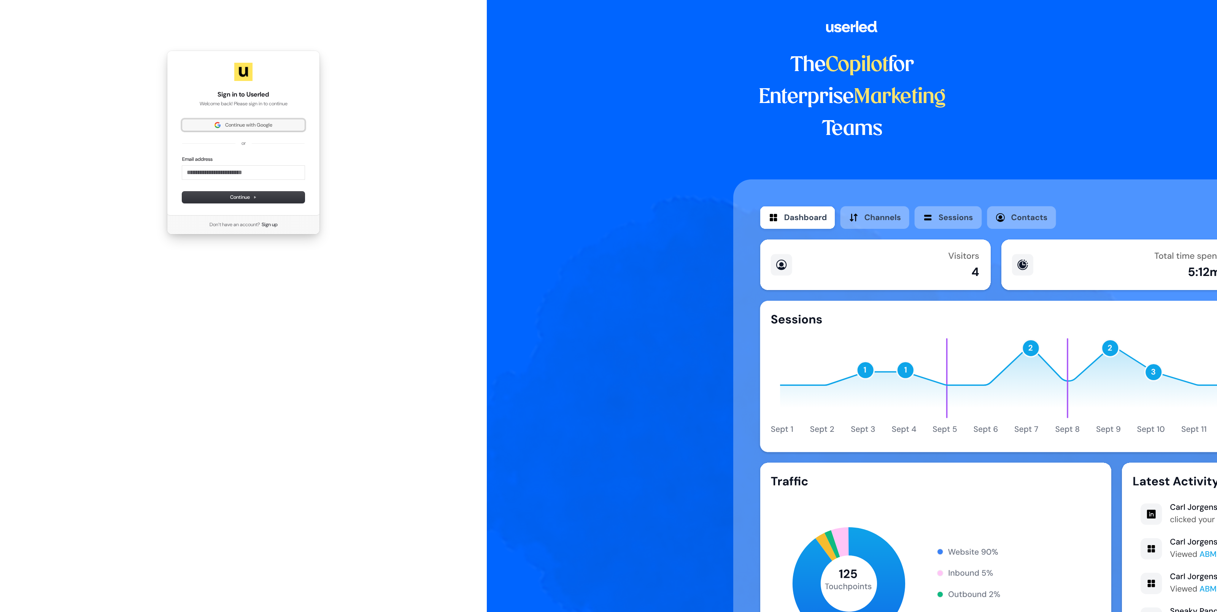
click at [248, 124] on span "Continue with Google" at bounding box center [248, 125] width 47 height 7
